Goal: Task Accomplishment & Management: Use online tool/utility

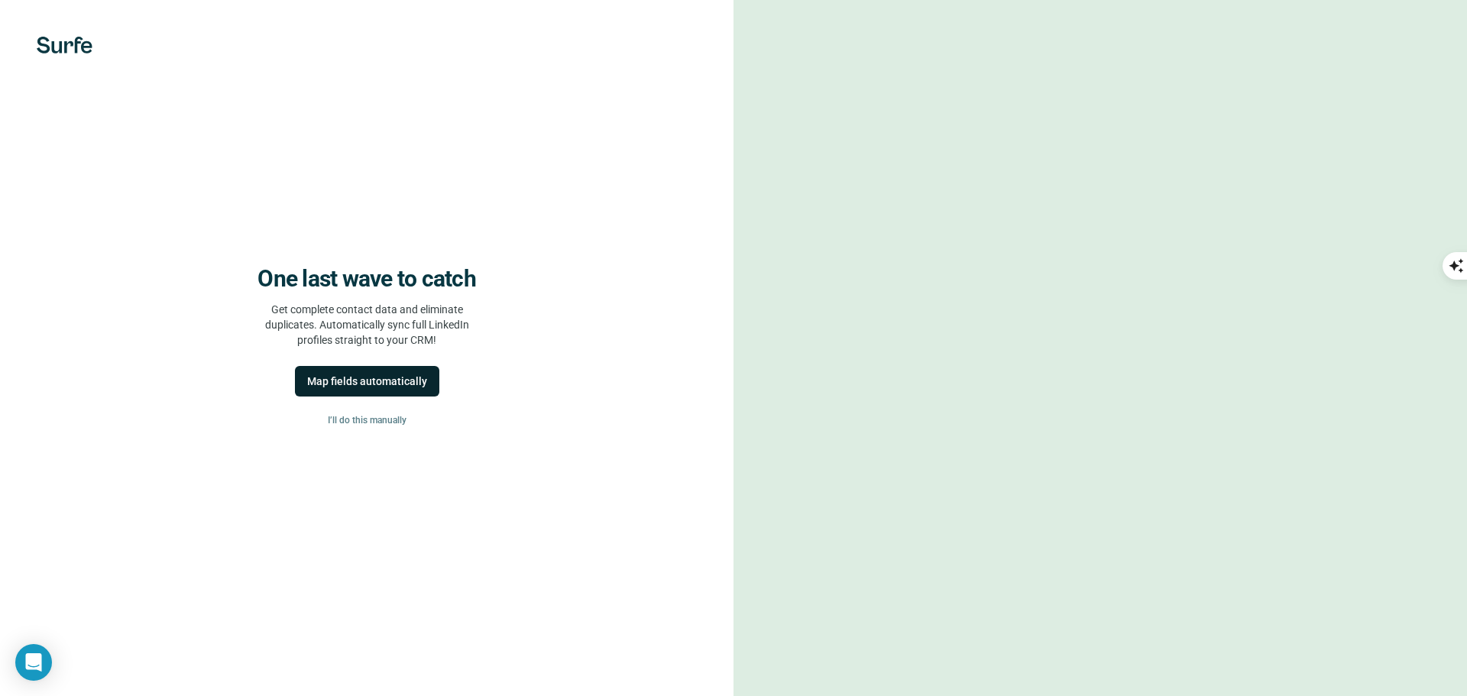
click at [402, 384] on div "Map fields automatically" at bounding box center [367, 381] width 120 height 15
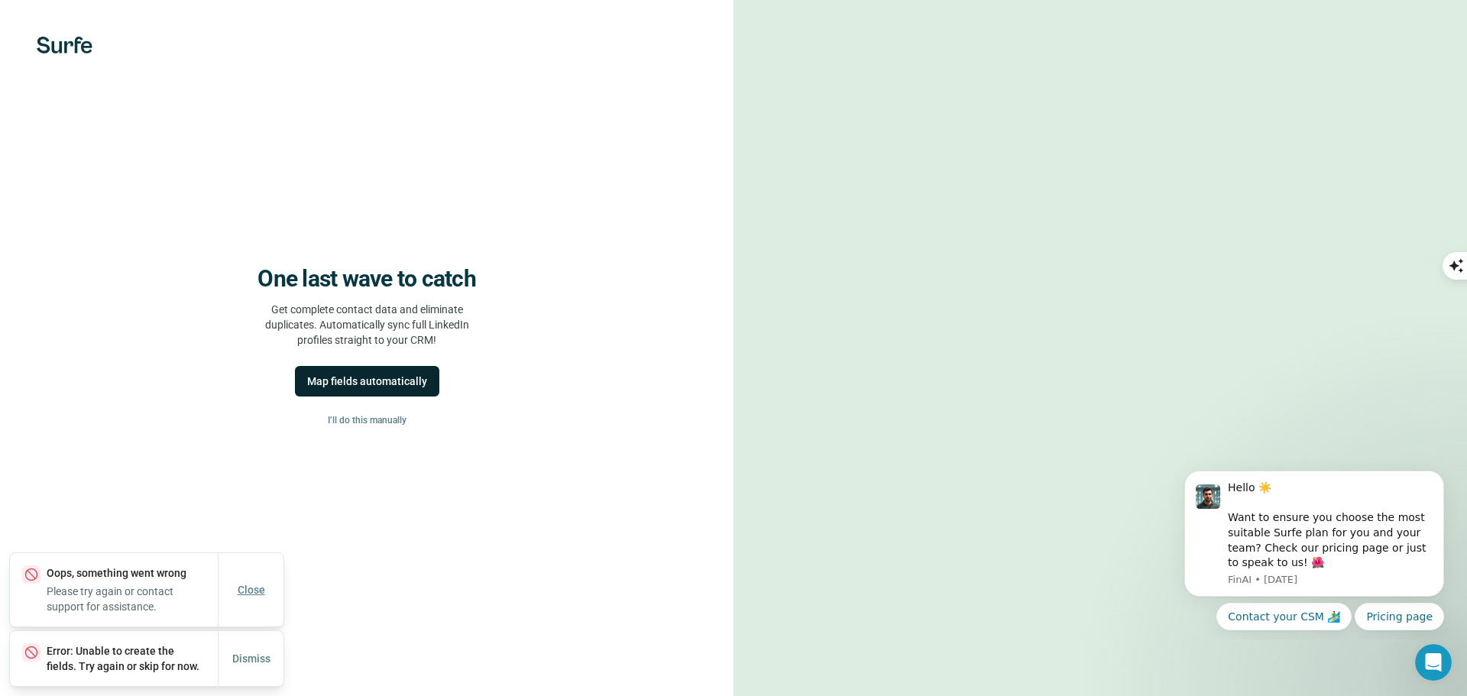
click at [258, 582] on button "Close" at bounding box center [251, 590] width 49 height 28
click at [251, 651] on span "Dismiss" at bounding box center [251, 658] width 38 height 15
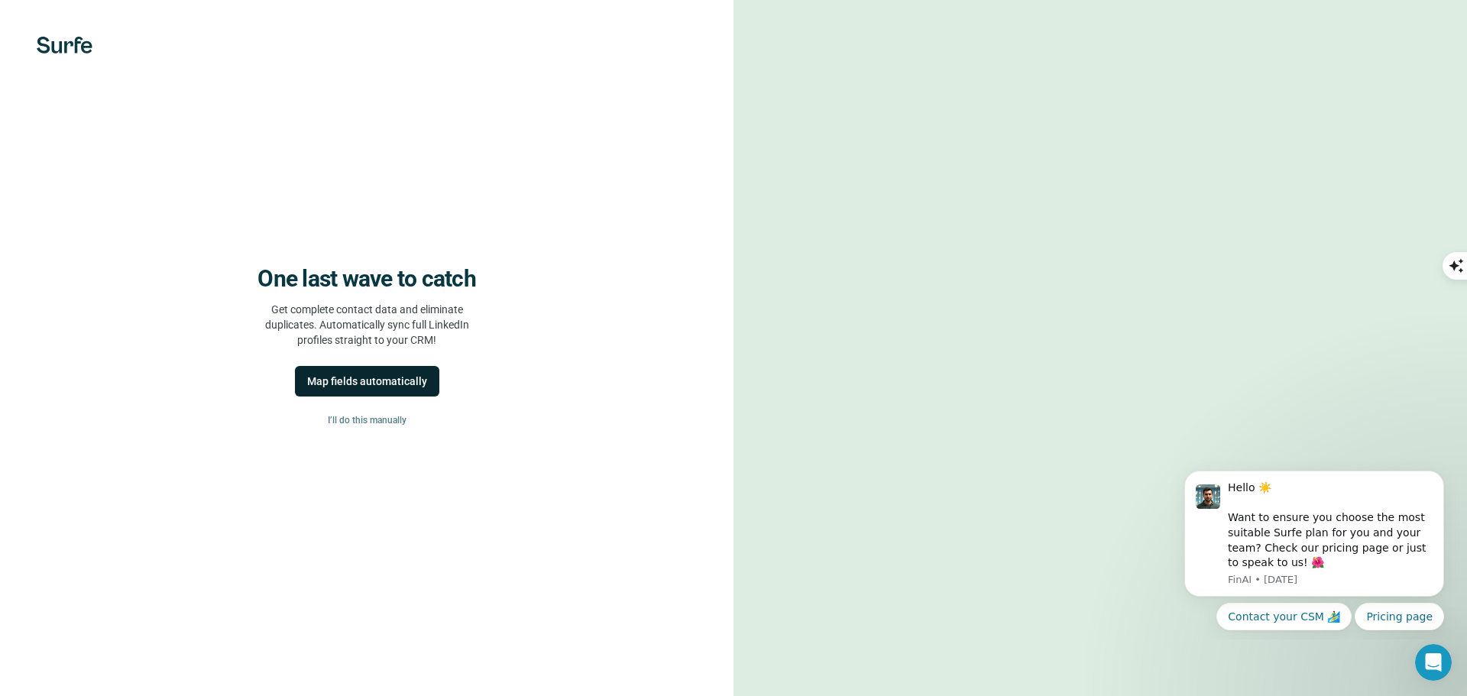
click at [359, 378] on div "Map fields automatically" at bounding box center [367, 381] width 120 height 15
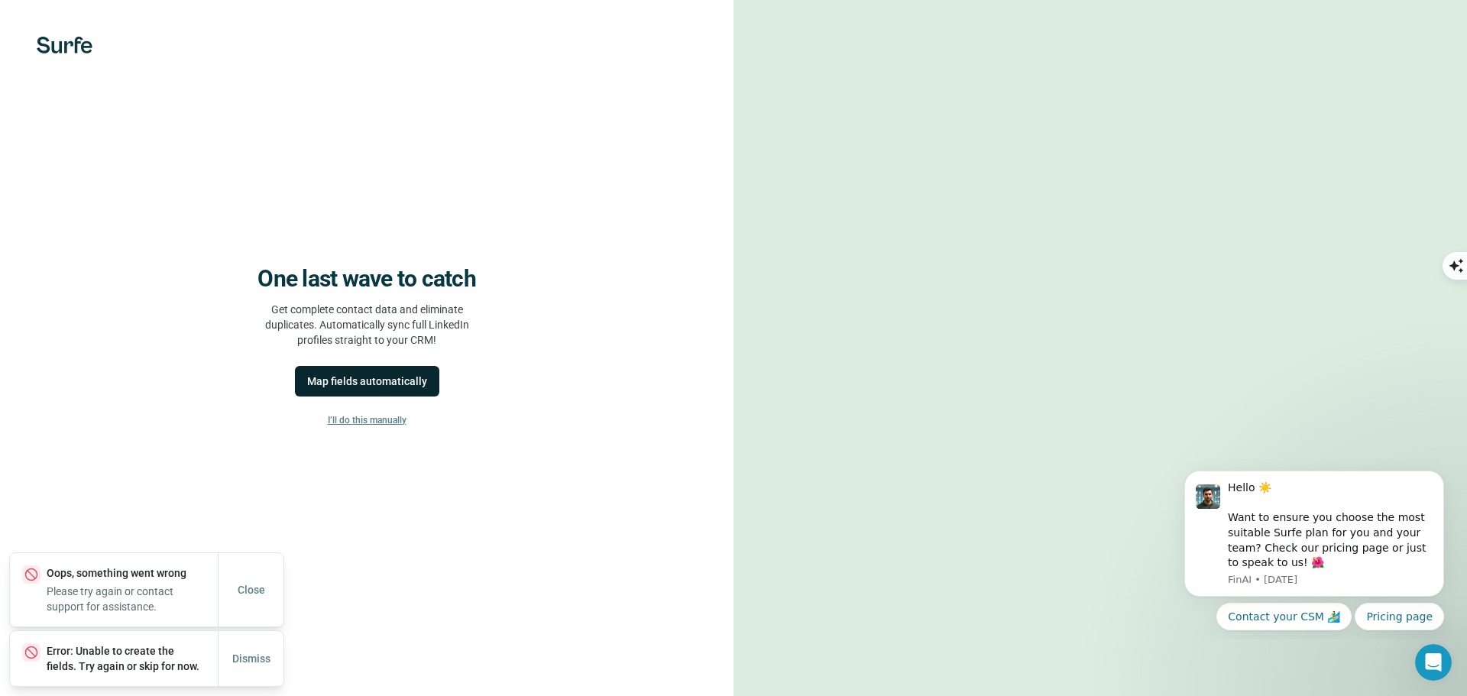
click at [375, 420] on span "I’ll do this manually" at bounding box center [367, 420] width 79 height 14
